Goal: Information Seeking & Learning: Learn about a topic

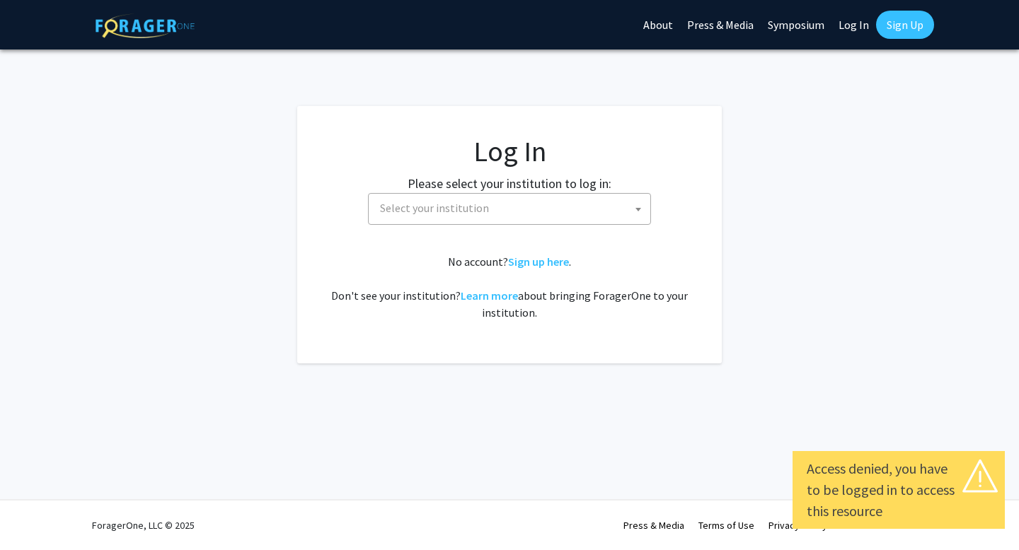
select select
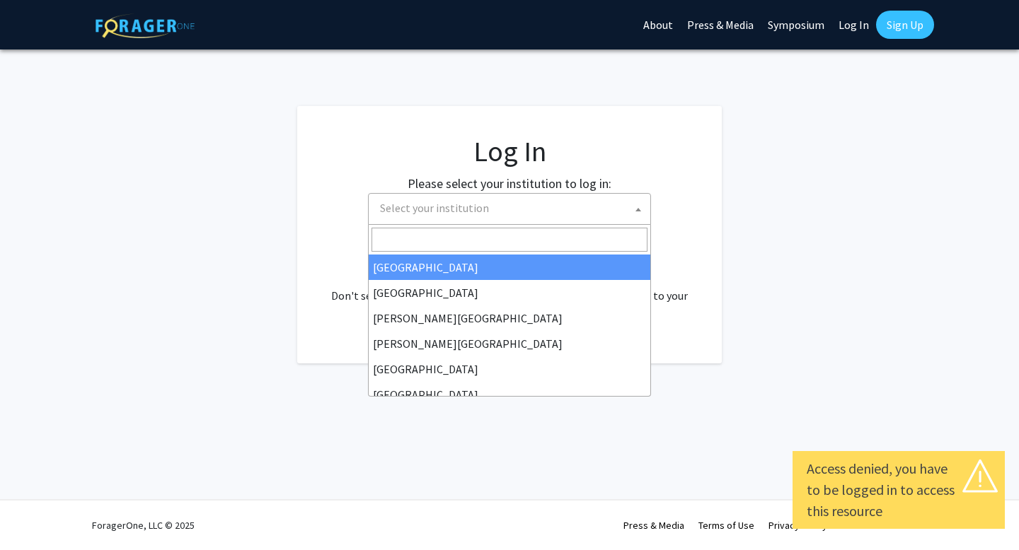
click at [456, 195] on span "Select your institution" at bounding box center [512, 208] width 276 height 29
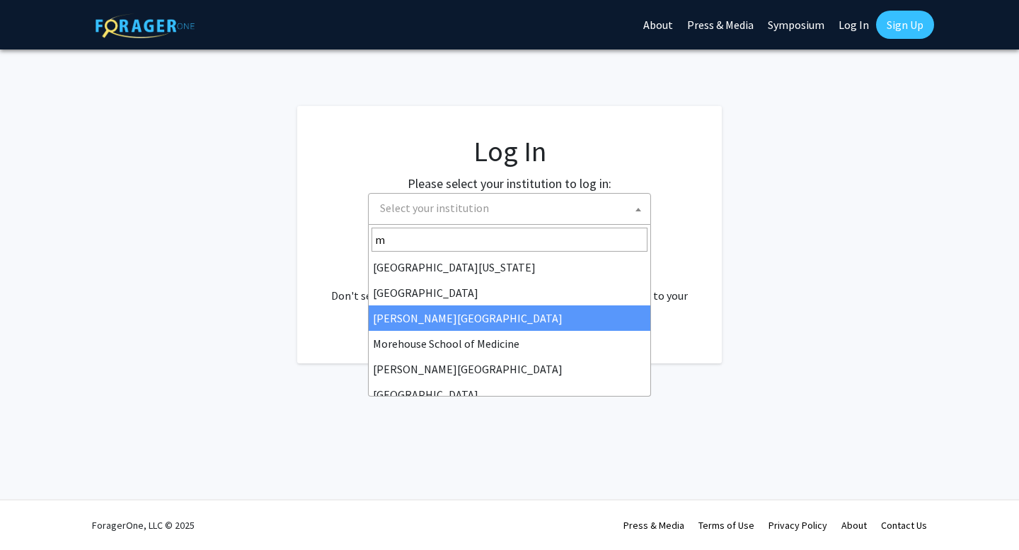
type input "m"
select select "28"
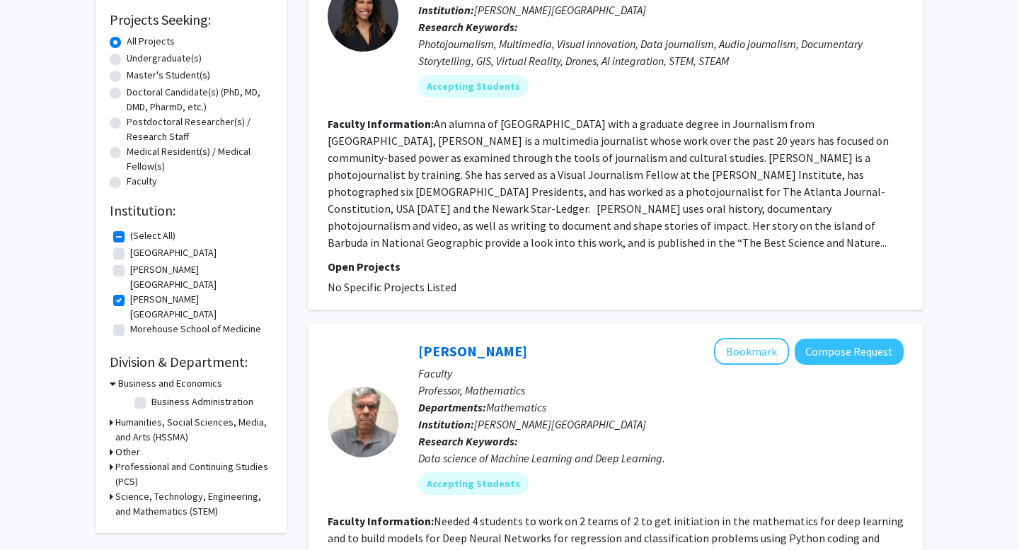
scroll to position [248, 0]
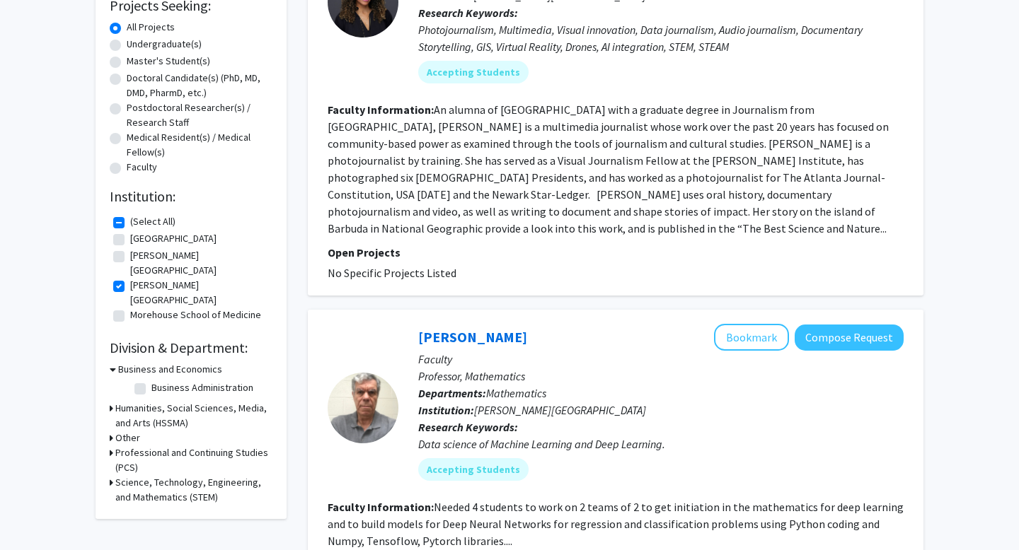
click at [133, 475] on h3 "Science, Technology, Engineering, and Mathematics (STEM)" at bounding box center [193, 490] width 157 height 30
click at [149, 524] on fg-checkbox "Biology Biology" at bounding box center [201, 532] width 134 height 17
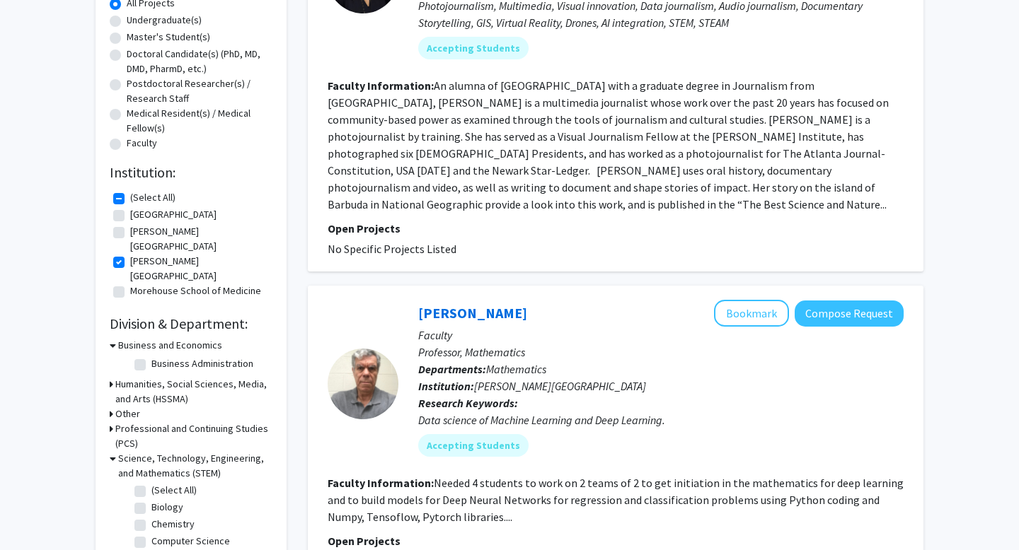
scroll to position [274, 0]
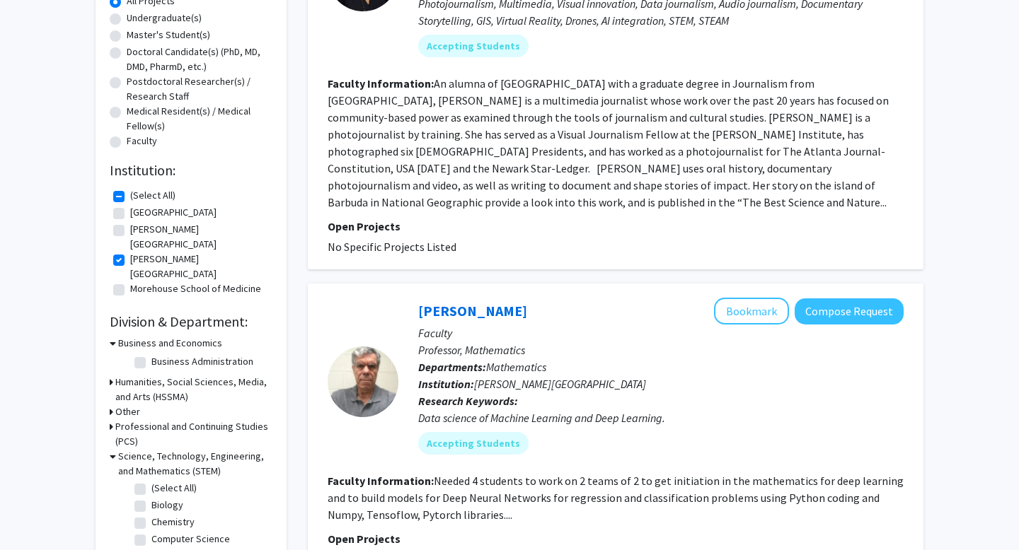
click at [151, 498] on label "Biology" at bounding box center [167, 505] width 32 height 15
click at [151, 498] on input "Biology" at bounding box center [155, 502] width 9 height 9
checkbox input "true"
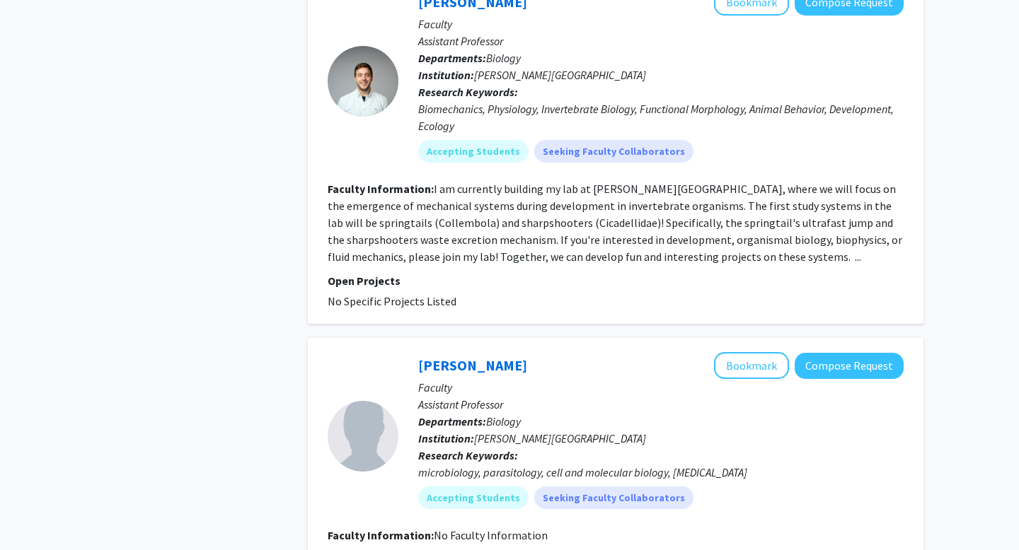
scroll to position [1311, 0]
